Goal: Information Seeking & Learning: Learn about a topic

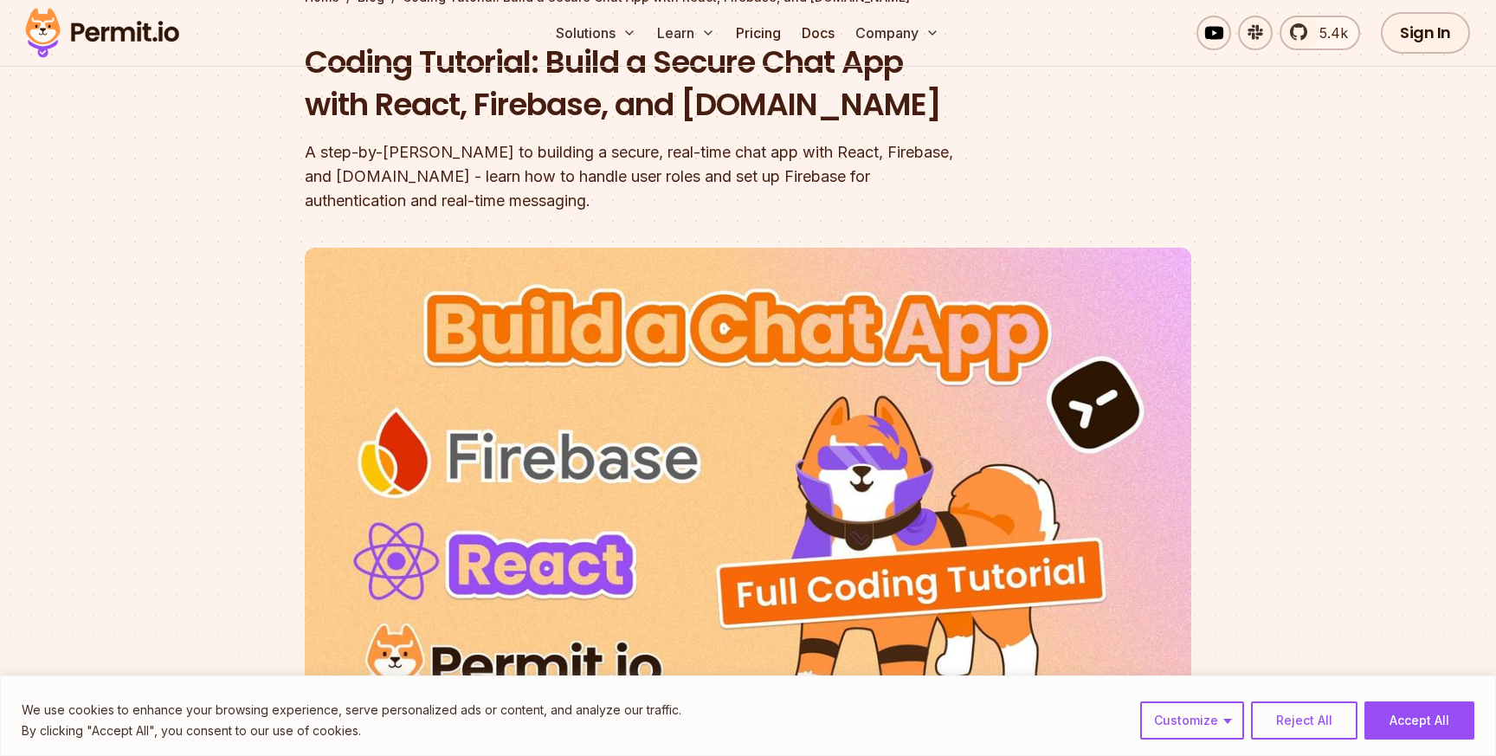
scroll to position [450, 0]
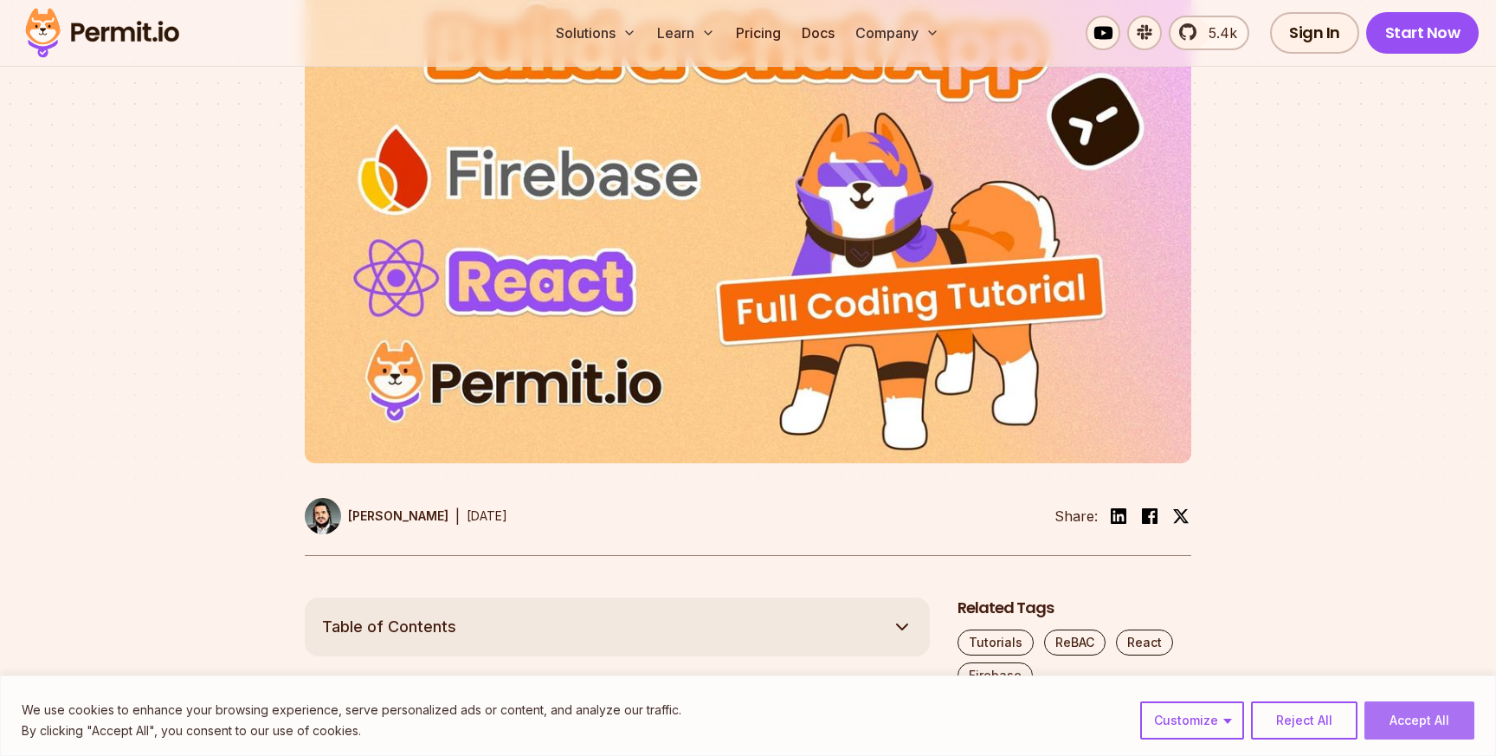
click at [1394, 714] on button "Accept All" at bounding box center [1420, 720] width 110 height 38
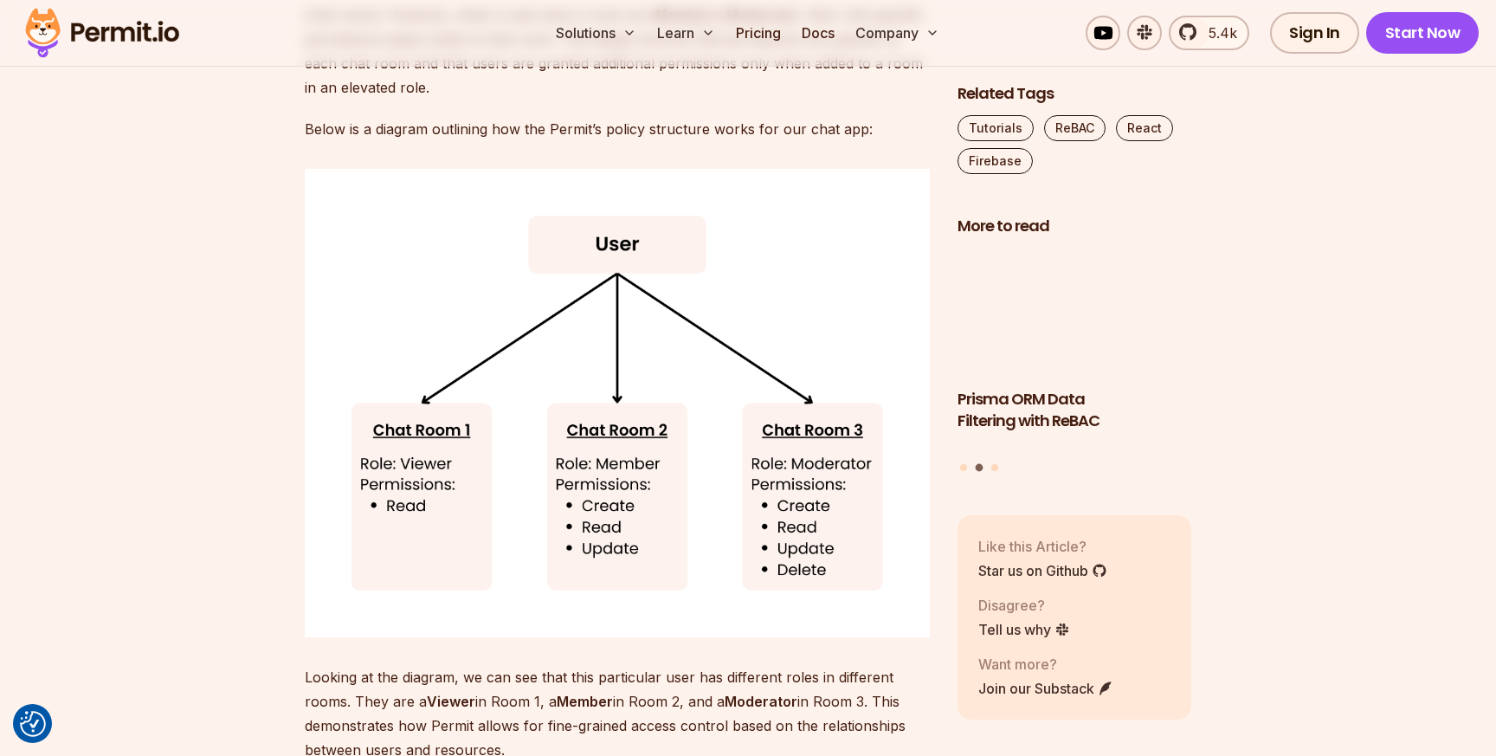
scroll to position [11265, 0]
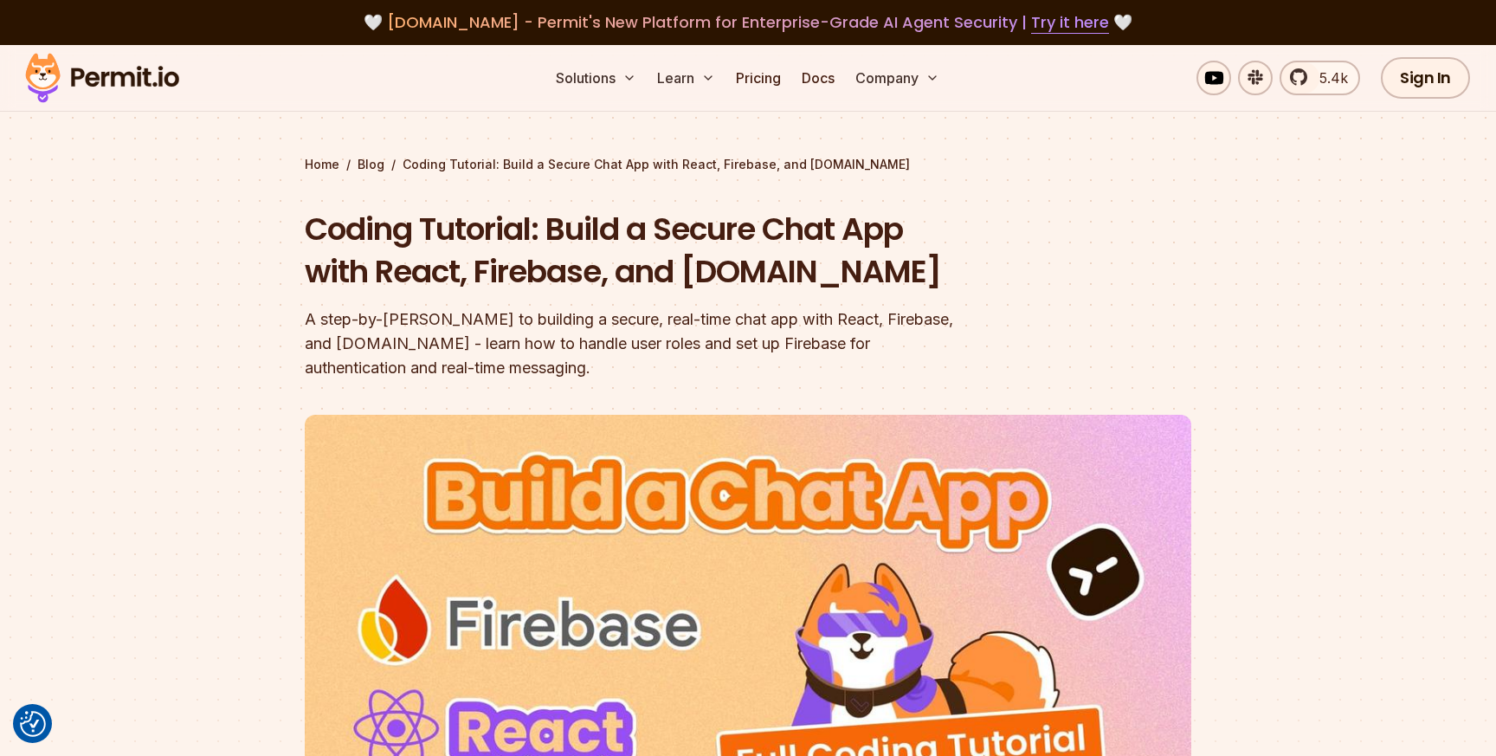
scroll to position [901, 0]
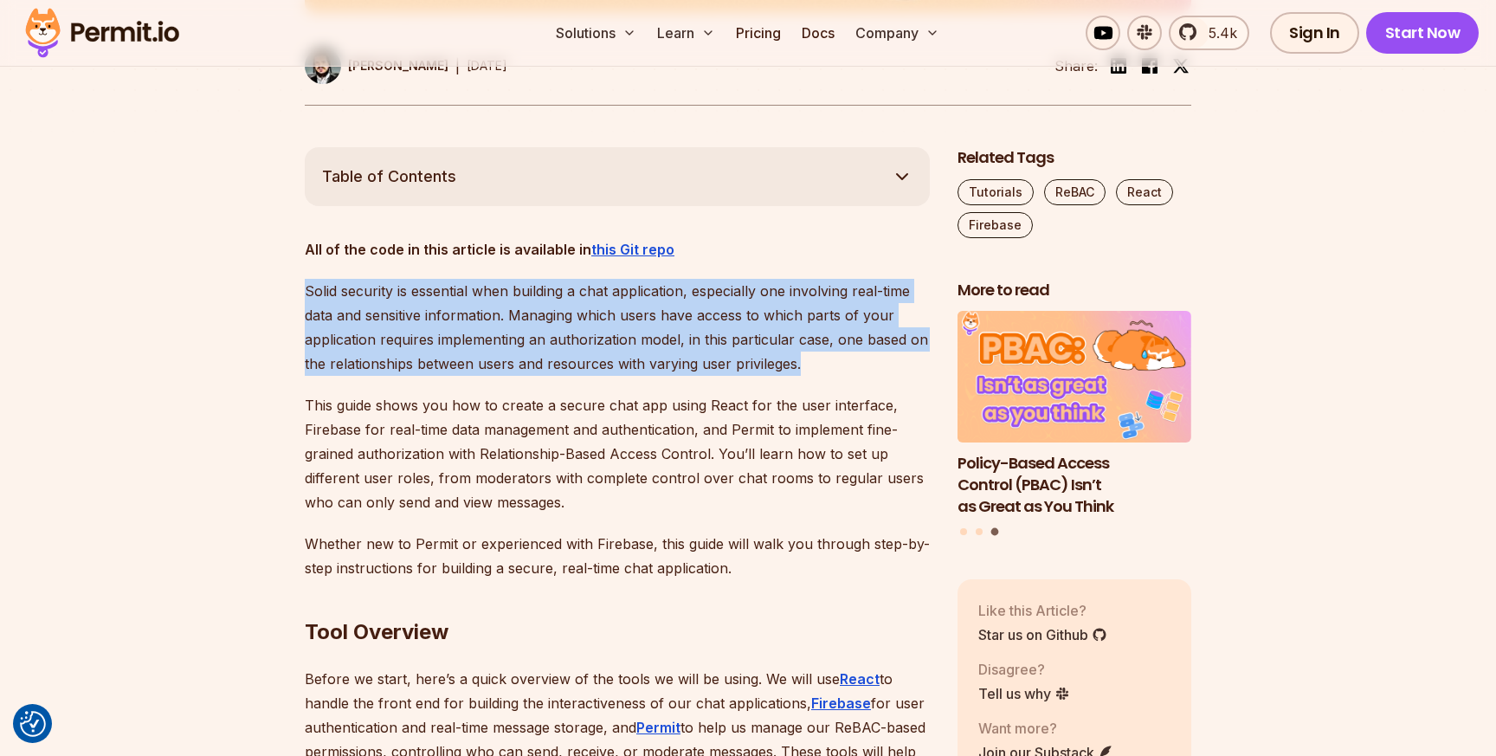
drag, startPoint x: 799, startPoint y: 365, endPoint x: 289, endPoint y: 296, distance: 514.7
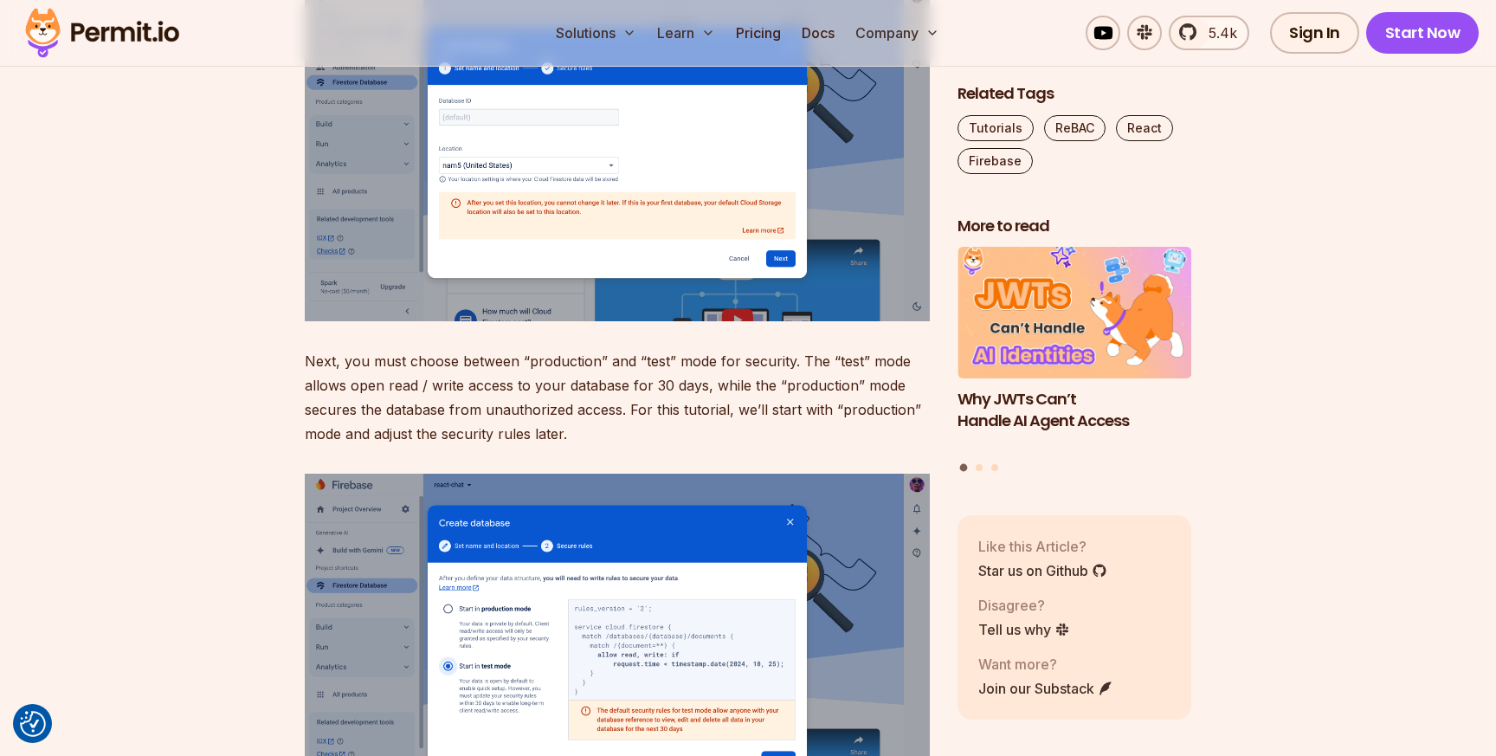
scroll to position [7053, 0]
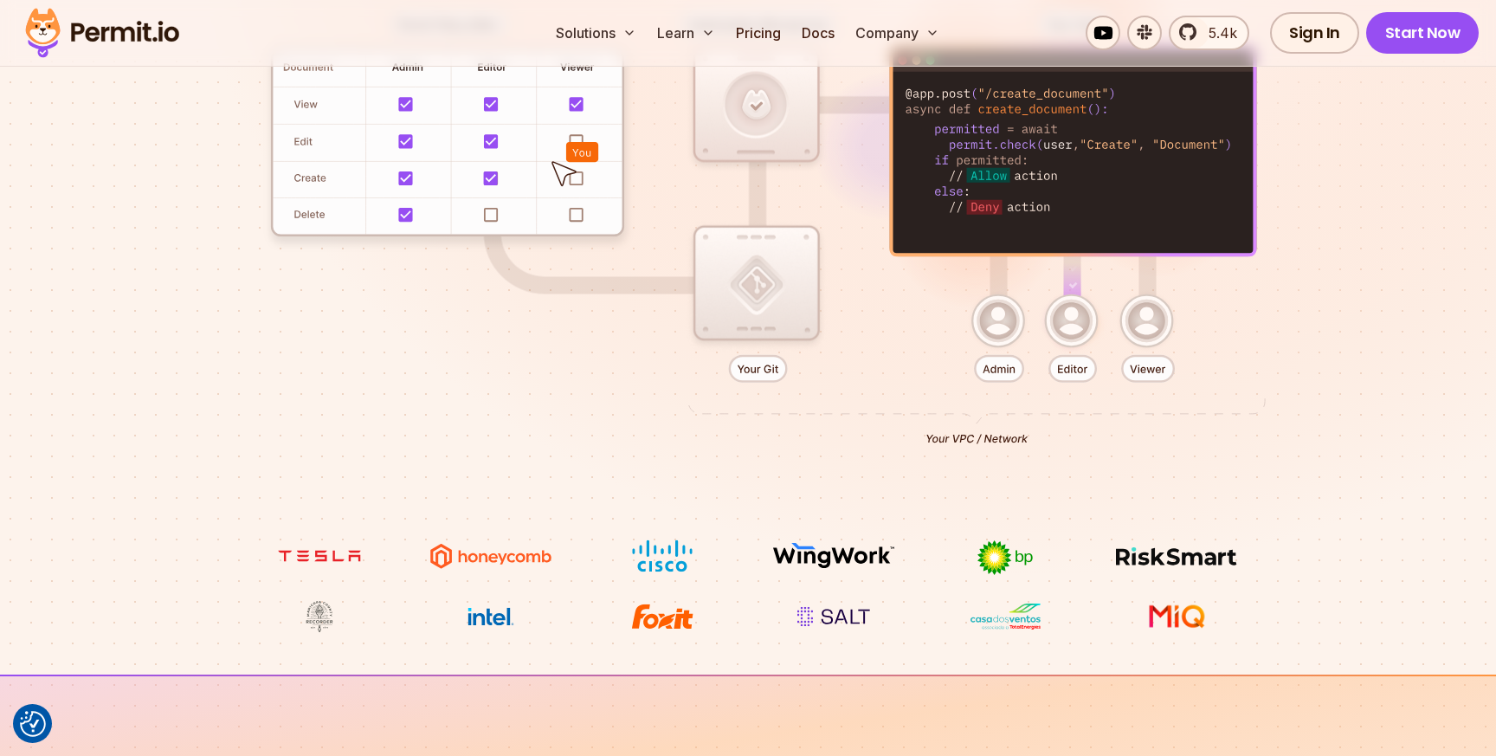
scroll to position [383, 0]
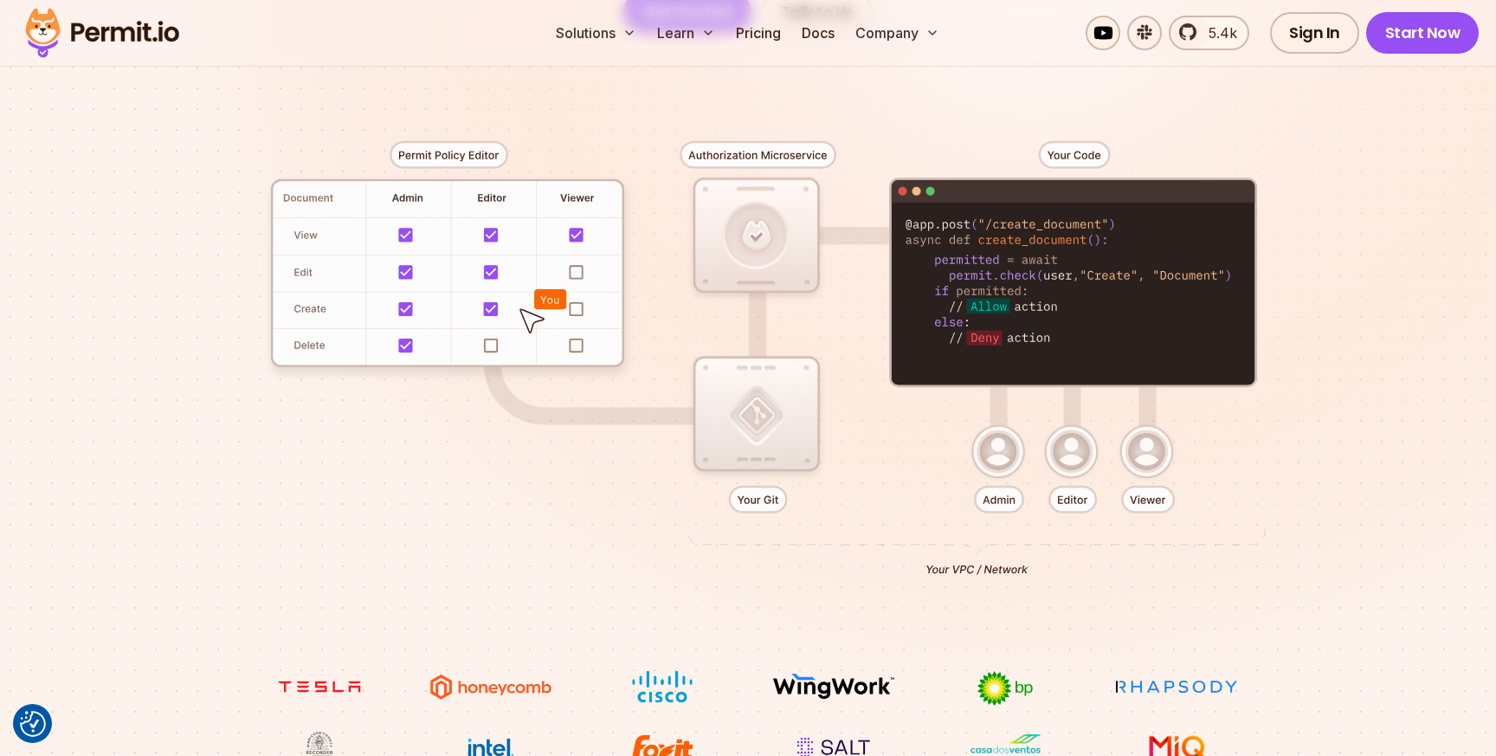
drag, startPoint x: 1053, startPoint y: 338, endPoint x: 926, endPoint y: 256, distance: 151.1
click at [926, 256] on div at bounding box center [748, 351] width 1212 height 637
drag, startPoint x: 926, startPoint y: 256, endPoint x: 994, endPoint y: 299, distance: 80.5
click at [994, 299] on div at bounding box center [748, 351] width 1212 height 637
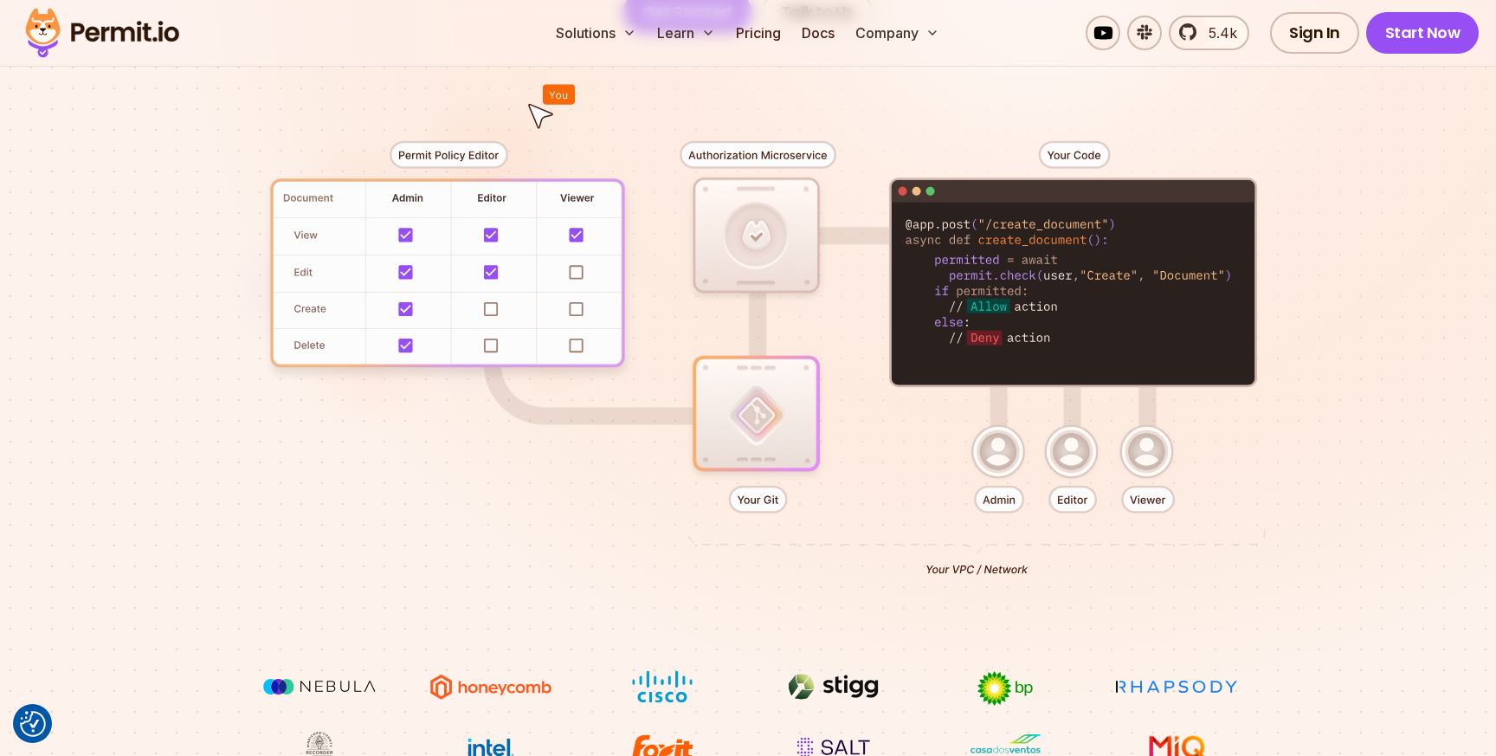
click at [1079, 158] on div at bounding box center [748, 351] width 1212 height 637
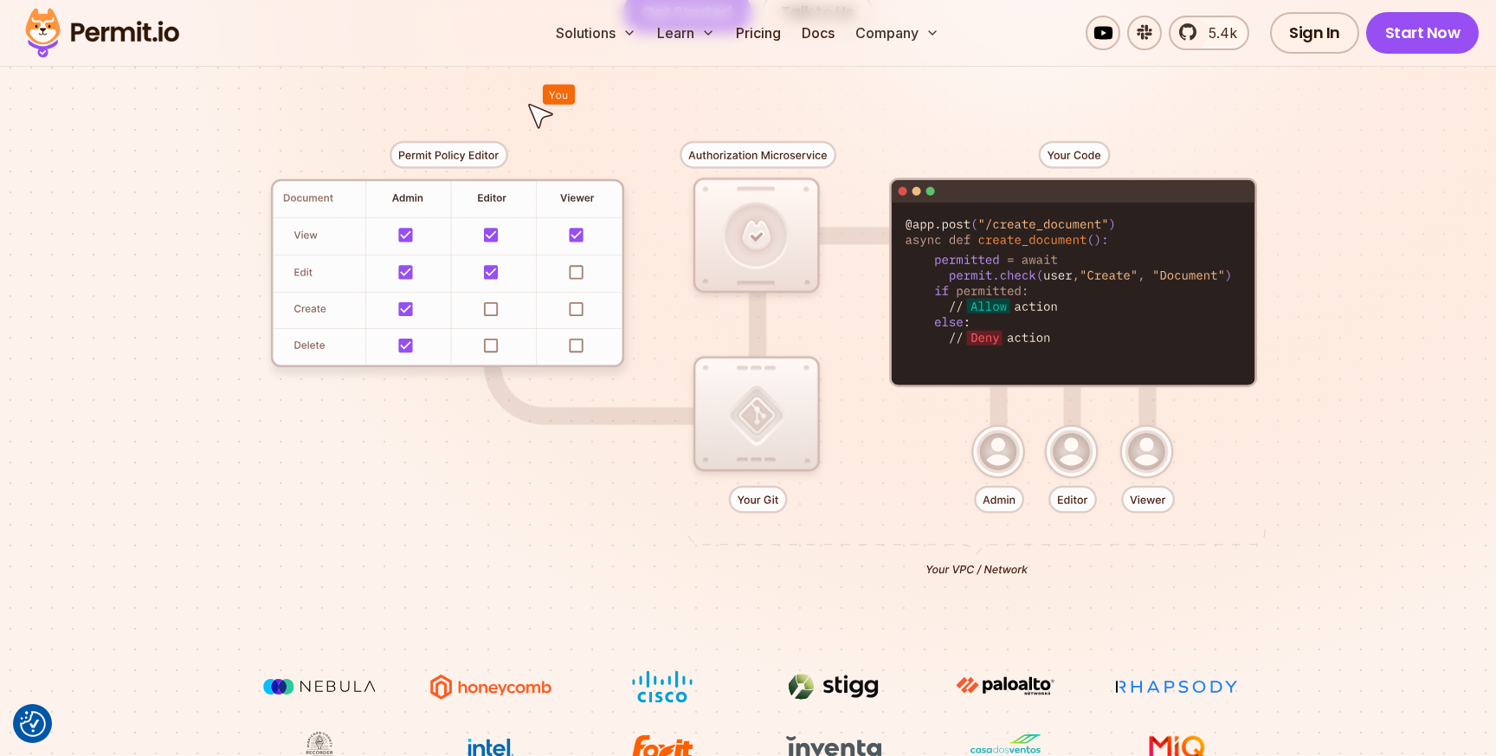
drag, startPoint x: 1011, startPoint y: 500, endPoint x: 998, endPoint y: 500, distance: 13.9
click at [998, 500] on div at bounding box center [748, 351] width 1212 height 637
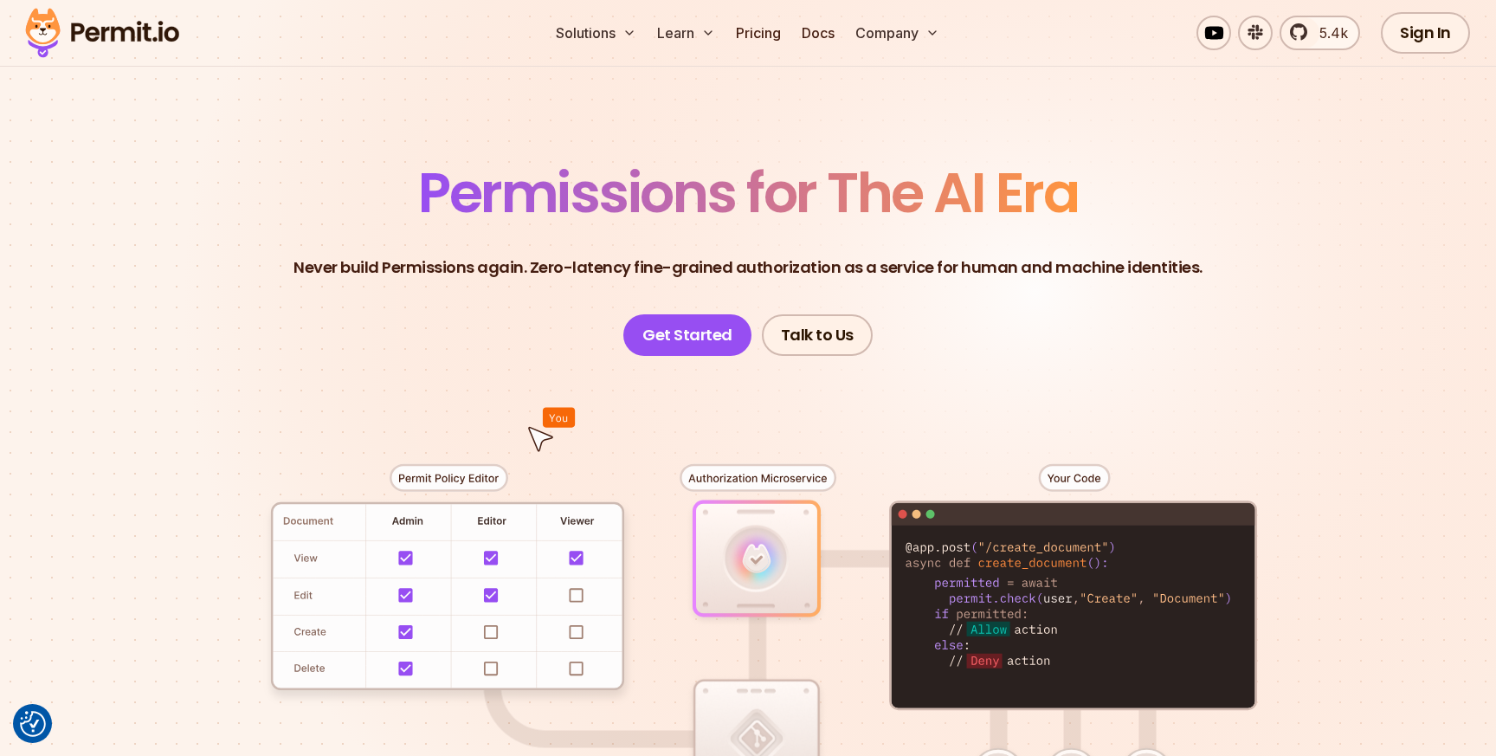
scroll to position [0, 0]
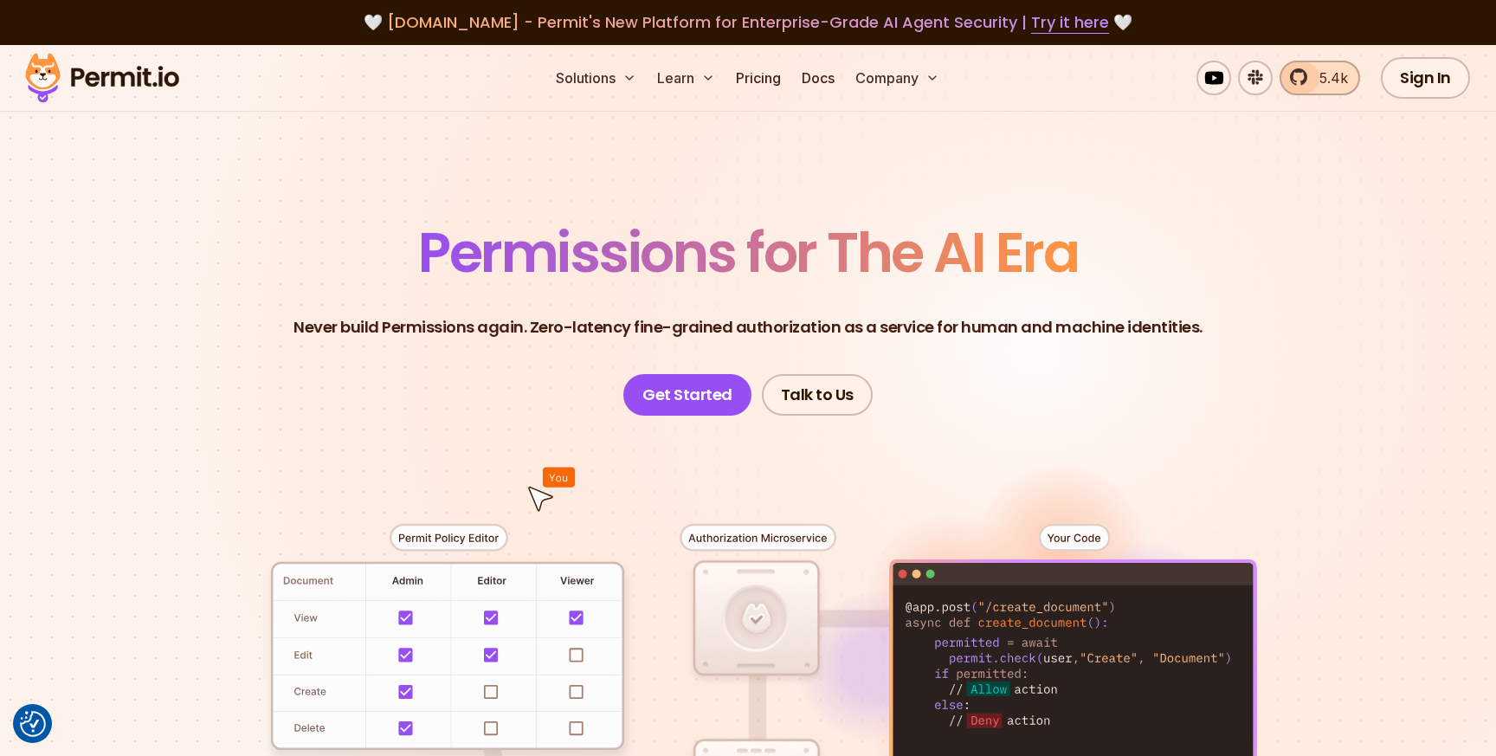
click at [1330, 76] on span "5.4k" at bounding box center [1328, 78] width 39 height 21
